Goal: Find specific page/section: Find specific page/section

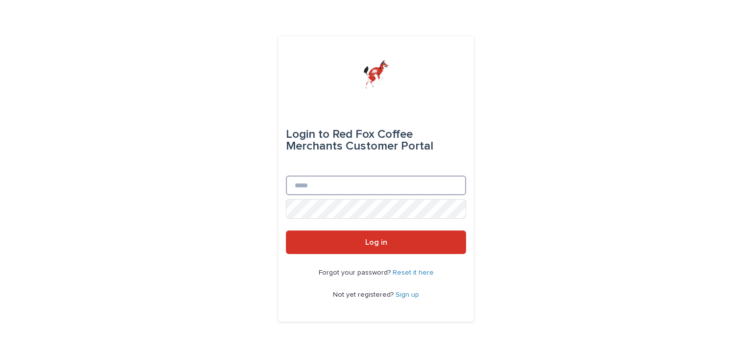
click at [380, 182] on input "Email" at bounding box center [376, 185] width 180 height 20
type input "**********"
click at [286, 230] on button "Log in" at bounding box center [376, 242] width 180 height 24
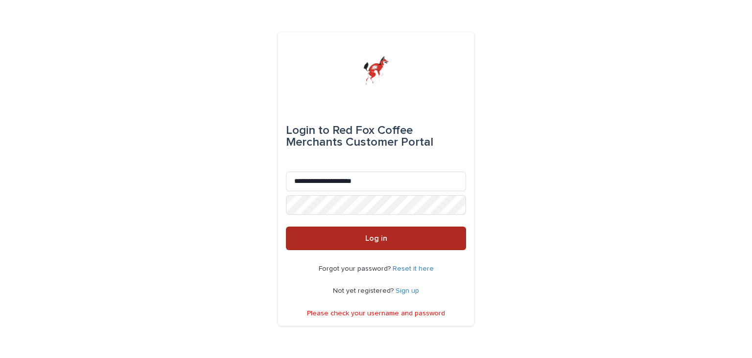
click at [377, 243] on button "Log in" at bounding box center [376, 238] width 180 height 24
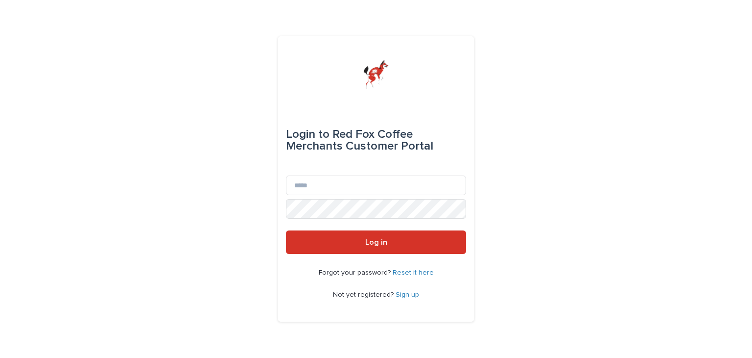
click at [411, 295] on link "Sign up" at bounding box center [408, 294] width 24 height 7
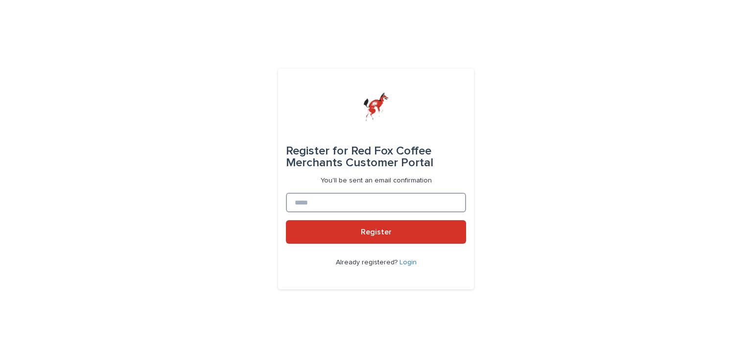
click at [398, 204] on input at bounding box center [376, 202] width 180 height 20
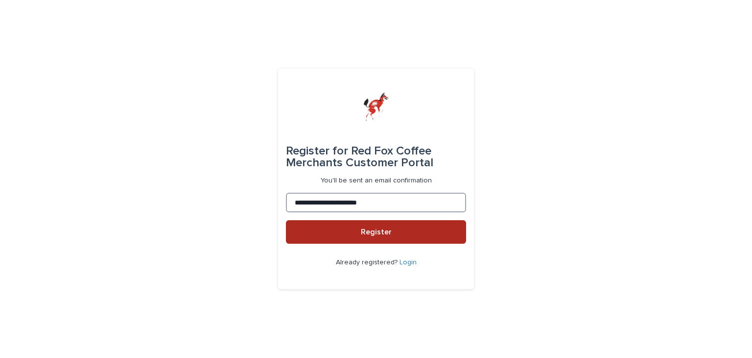
type input "**********"
click at [413, 235] on button "Register" at bounding box center [376, 232] width 180 height 24
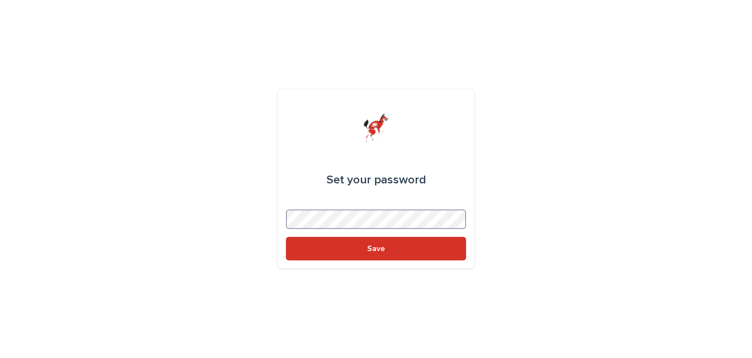
click at [286, 237] on button "Save" at bounding box center [376, 249] width 180 height 24
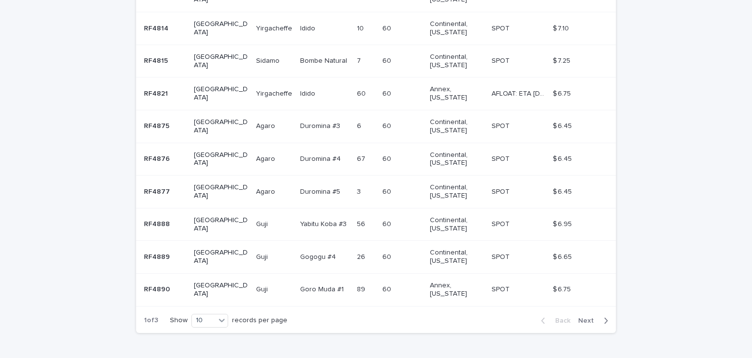
scroll to position [275, 0]
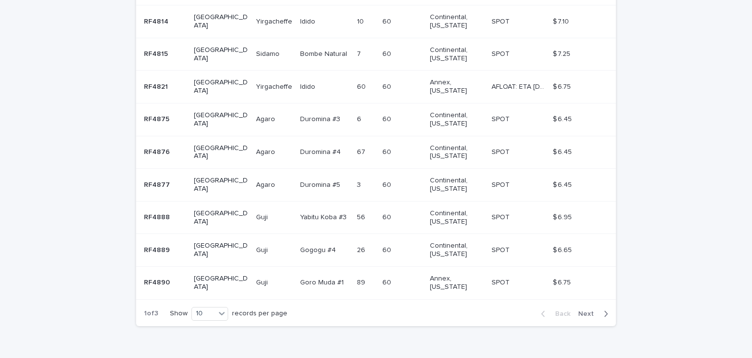
click at [599, 301] on div "Back Next" at bounding box center [574, 313] width 83 height 24
click at [591, 310] on span "Next" at bounding box center [589, 313] width 22 height 7
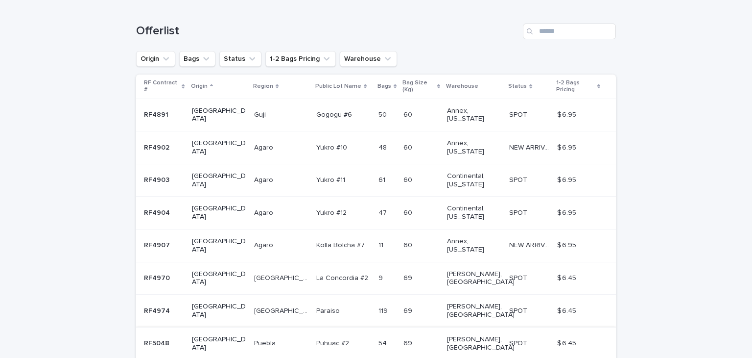
scroll to position [226, 0]
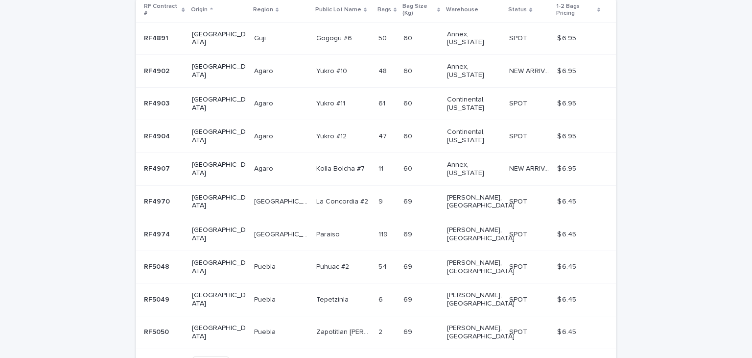
click at [600, 351] on div "Back Next" at bounding box center [574, 363] width 83 height 24
click at [591, 357] on span "Next" at bounding box center [589, 363] width 22 height 7
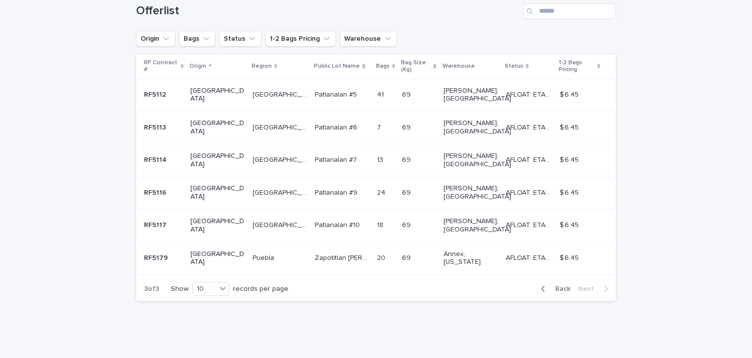
scroll to position [112, 0]
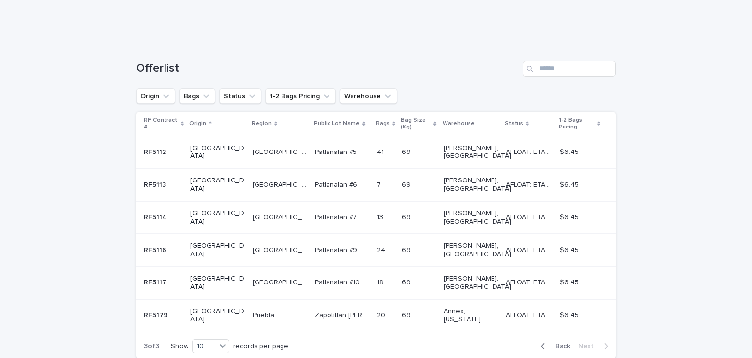
click at [561, 342] on span "Back" at bounding box center [560, 345] width 21 height 7
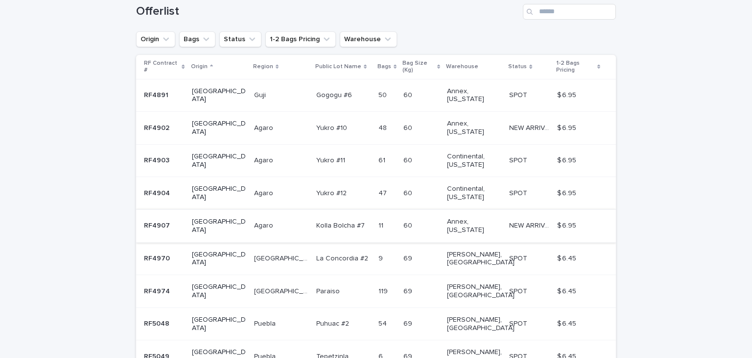
scroll to position [226, 0]
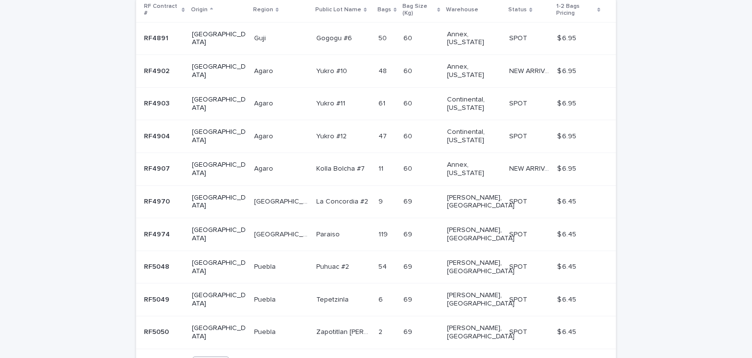
click at [210, 357] on div "10" at bounding box center [205, 363] width 24 height 10
click at [216, 324] on div "30" at bounding box center [209, 325] width 36 height 12
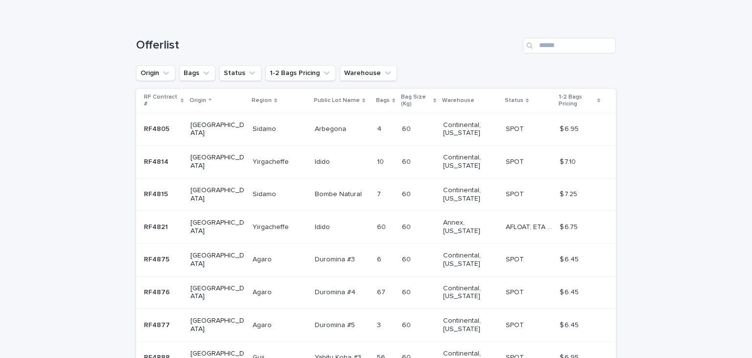
scroll to position [129, 0]
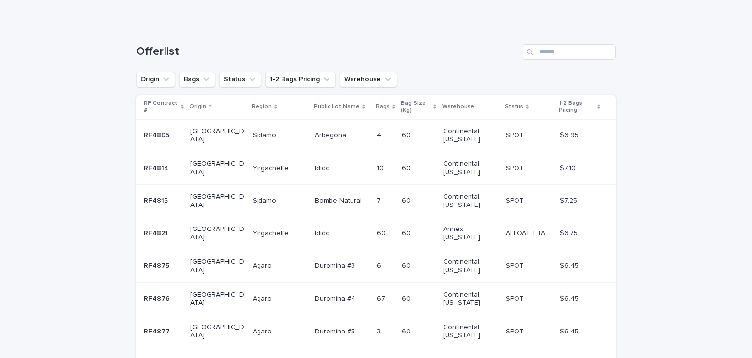
click at [526, 104] on icon at bounding box center [527, 106] width 3 height 5
click at [505, 106] on div "Status" at bounding box center [529, 106] width 48 height 11
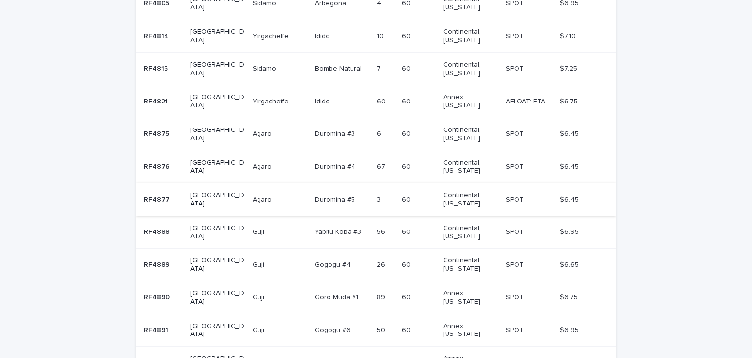
scroll to position [282, 0]
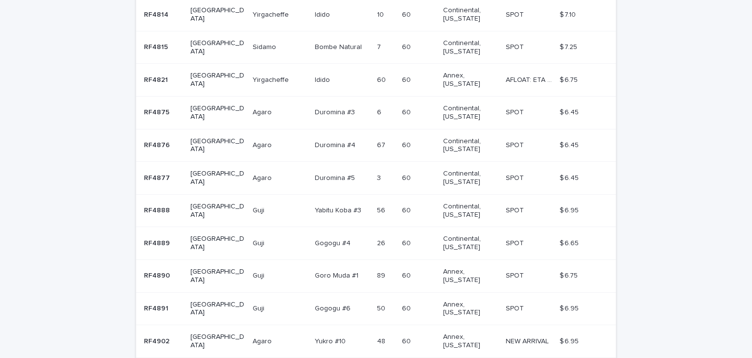
click at [506, 269] on p "SPOT" at bounding box center [516, 274] width 20 height 10
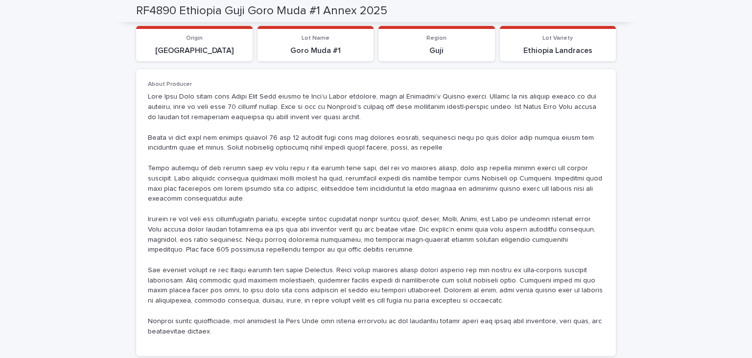
scroll to position [610, 0]
